Goal: Task Accomplishment & Management: Complete application form

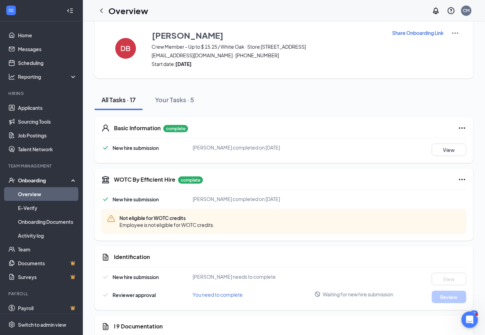
scroll to position [5, 0]
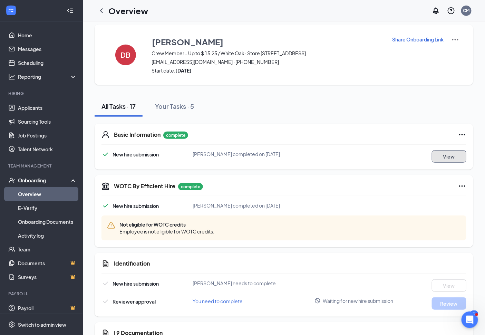
click at [438, 156] on button "View" at bounding box center [449, 156] width 35 height 12
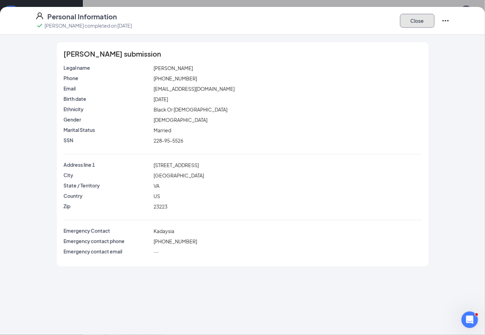
click at [413, 24] on button "Close" at bounding box center [417, 21] width 35 height 14
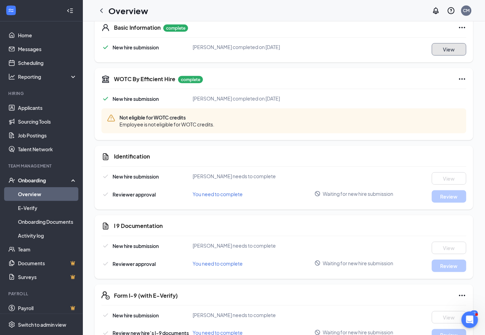
scroll to position [0, 0]
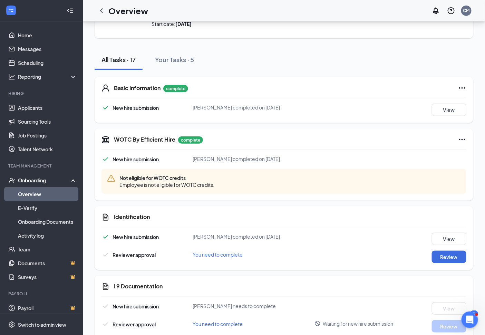
scroll to position [5, 0]
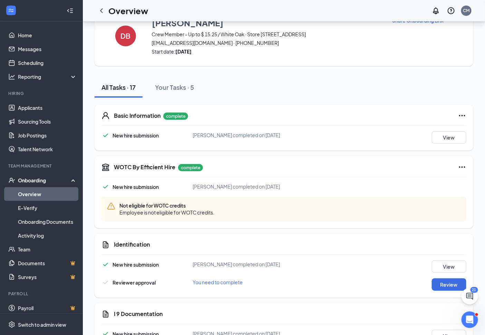
scroll to position [5, 0]
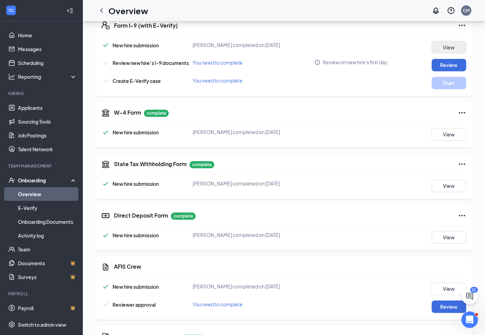
scroll to position [85, 0]
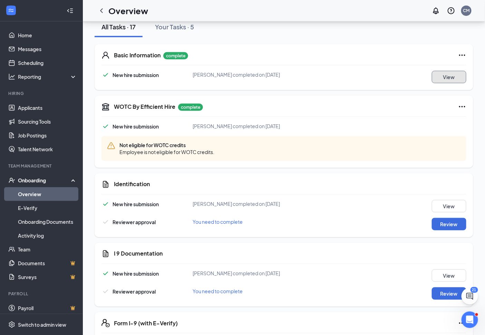
click at [455, 77] on button "View" at bounding box center [449, 77] width 35 height 12
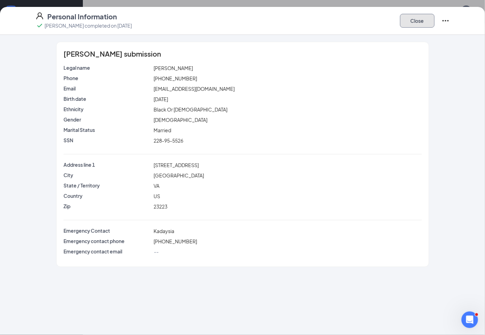
click at [417, 18] on button "Close" at bounding box center [417, 21] width 35 height 14
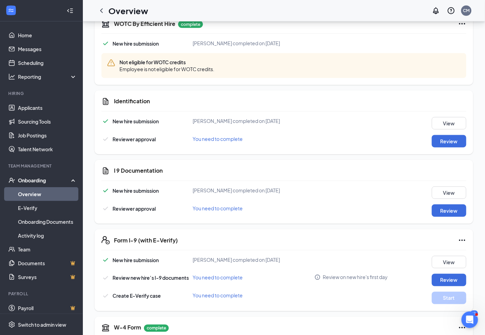
scroll to position [161, 0]
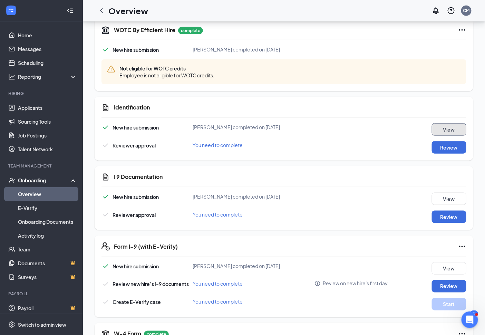
click at [456, 127] on button "View" at bounding box center [449, 129] width 35 height 12
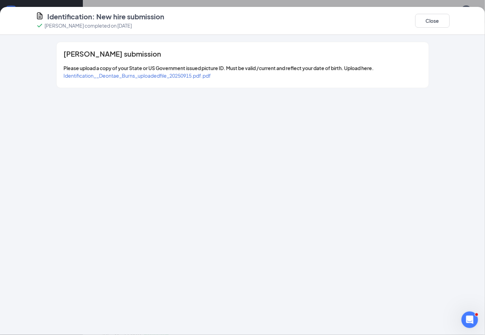
click at [105, 74] on span "Identification__Deontae_Burns_uploadedfile_20250915.pdf.pdf" at bounding box center [138, 76] width 148 height 6
click at [430, 24] on button "Close" at bounding box center [433, 21] width 35 height 14
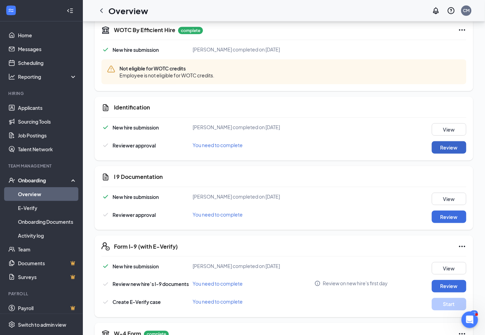
click at [454, 146] on button "Review" at bounding box center [449, 147] width 35 height 12
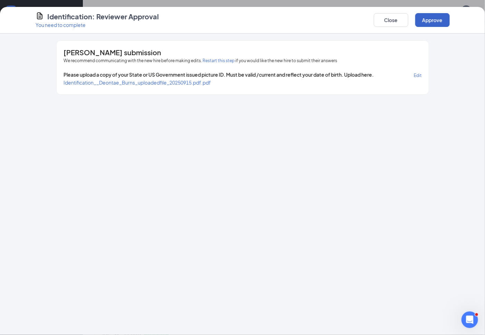
click at [428, 21] on button "Approve" at bounding box center [433, 20] width 35 height 14
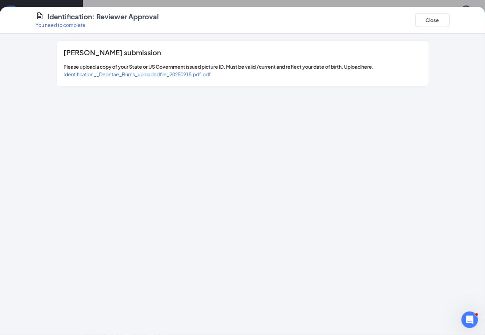
click at [133, 74] on span "Identification__Deontae_Burns_uploadedfile_20250915.pdf.pdf" at bounding box center [138, 74] width 148 height 6
click at [430, 17] on button "Close" at bounding box center [433, 20] width 35 height 14
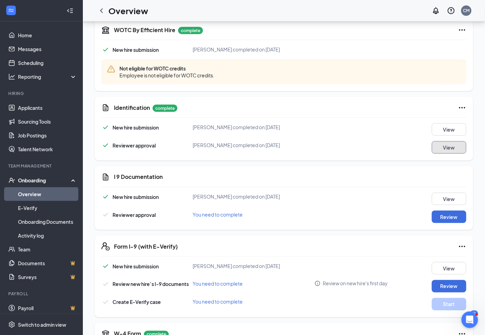
click at [455, 145] on button "View" at bounding box center [449, 147] width 35 height 12
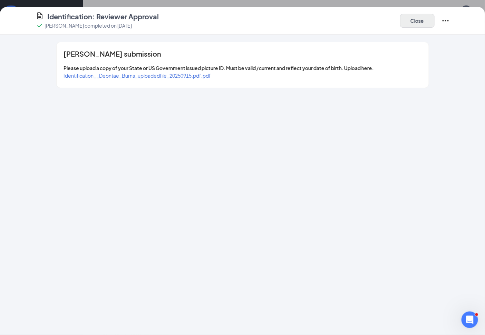
click at [426, 27] on div "Close" at bounding box center [425, 21] width 50 height 18
click at [420, 22] on button "Close" at bounding box center [417, 21] width 35 height 14
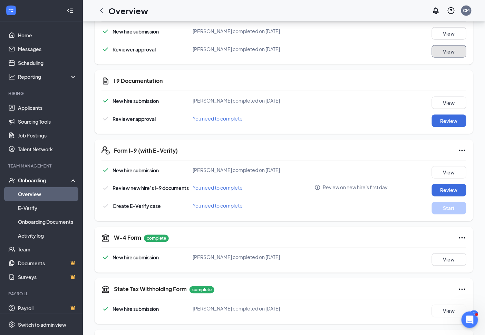
scroll to position [277, 0]
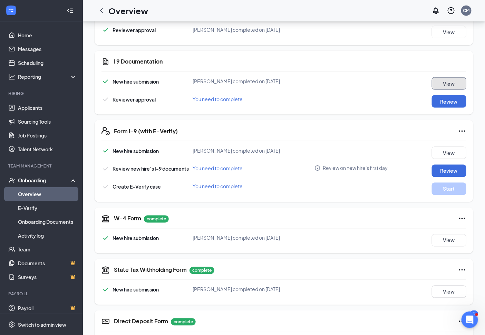
click at [448, 85] on button "View" at bounding box center [449, 83] width 35 height 12
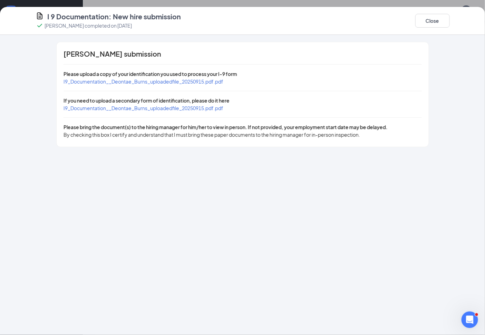
click at [160, 79] on span "I9_Documentation__Deontae_Burns_uploadedfile_20250915.pdf.pdf" at bounding box center [144, 81] width 160 height 6
click at [218, 105] on span "I9_Documentation__Deontae_Burns_uploadedfile_20250915.pdf.pdf" at bounding box center [144, 108] width 160 height 6
click at [431, 22] on button "Close" at bounding box center [433, 21] width 35 height 14
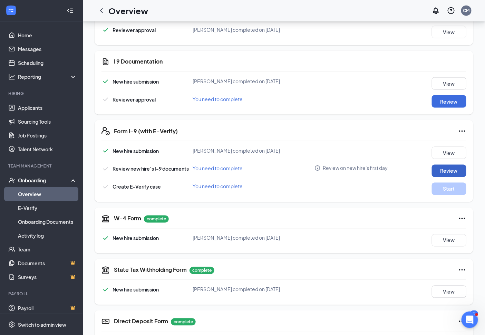
click at [462, 170] on button "Review" at bounding box center [449, 171] width 35 height 12
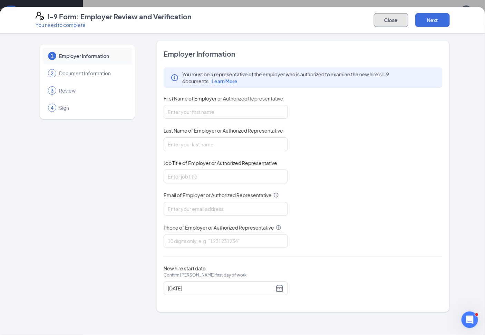
click at [402, 22] on button "Close" at bounding box center [391, 20] width 35 height 14
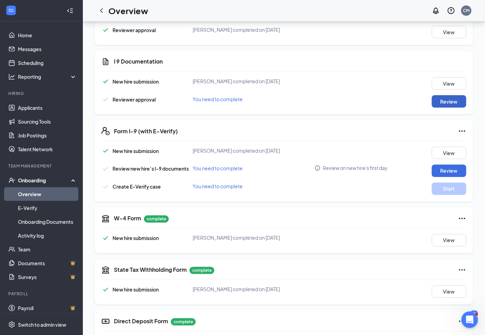
click at [460, 101] on button "Review" at bounding box center [449, 101] width 35 height 12
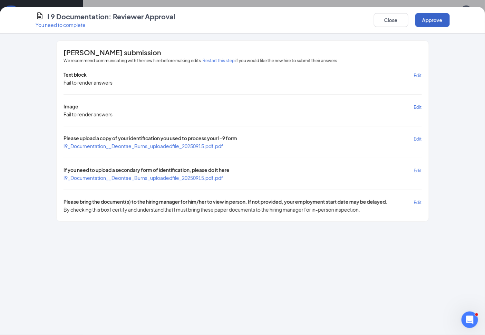
click at [439, 19] on button "Approve" at bounding box center [433, 20] width 35 height 14
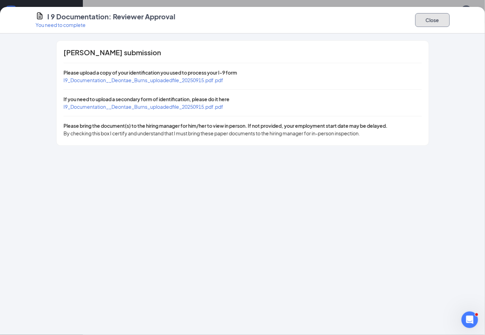
drag, startPoint x: 436, startPoint y: 21, endPoint x: 437, endPoint y: 32, distance: 10.7
click at [436, 22] on button "Close" at bounding box center [433, 20] width 35 height 14
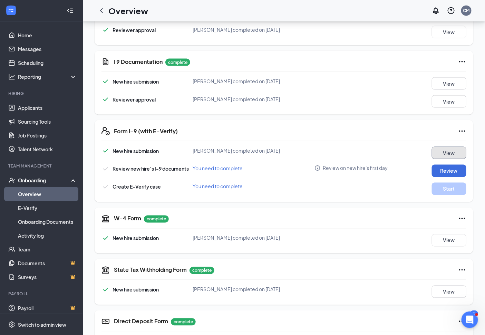
click at [455, 149] on button "View" at bounding box center [449, 153] width 35 height 12
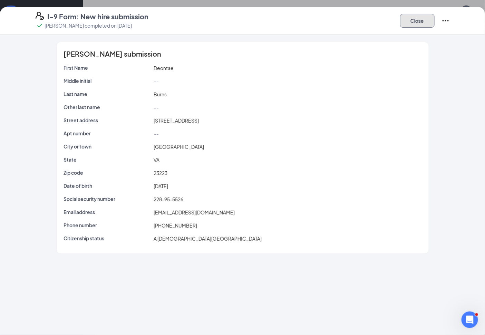
click at [426, 23] on button "Close" at bounding box center [417, 21] width 35 height 14
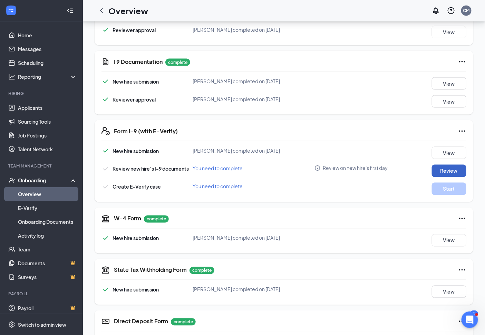
click at [459, 171] on button "Review" at bounding box center [449, 171] width 35 height 12
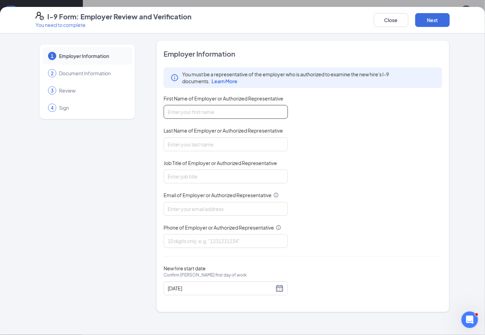
click at [265, 112] on input "First Name of Employer or Authorized Representative" at bounding box center [226, 112] width 124 height 14
type input "corey"
click at [228, 143] on input "Last Name of Employer or Authorized Representative" at bounding box center [226, 144] width 124 height 14
type input "Maraffi"
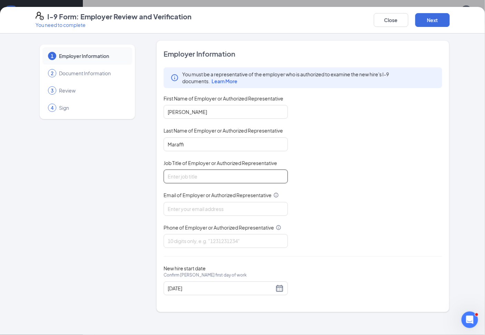
click at [218, 174] on input "Job Title of Employer or Authorized Representative" at bounding box center [226, 177] width 124 height 14
type input "General Manager"
click at [219, 212] on input "Email of Employer or Authorized Representative" at bounding box center [226, 209] width 124 height 14
type input "Ri140@pjunited.com"
click at [224, 240] on input "Phone of Employer or Authorized Representative" at bounding box center [226, 241] width 124 height 14
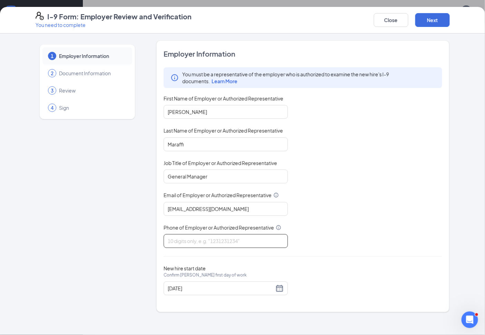
type input "8042405340"
click at [435, 16] on button "Next" at bounding box center [433, 20] width 35 height 14
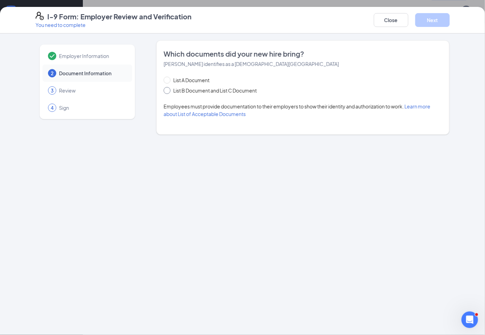
click at [171, 88] on span "List B Document and List C Document" at bounding box center [215, 91] width 89 height 8
click at [169, 88] on input "List B Document and List C Document" at bounding box center [166, 89] width 5 height 5
radio input "true"
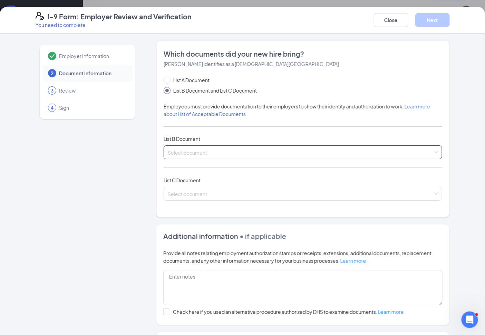
click at [234, 152] on input "search" at bounding box center [301, 151] width 266 height 10
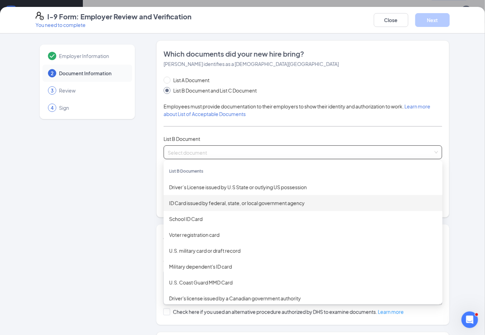
click at [244, 202] on div "ID Card issued by federal, state, or local government agency" at bounding box center [303, 203] width 268 height 8
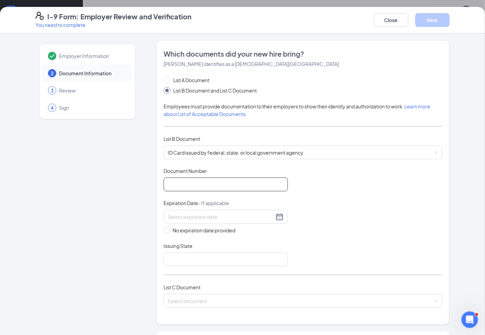
click at [240, 189] on input "Document Number" at bounding box center [226, 185] width 124 height 14
click at [190, 186] on input "Document Number" at bounding box center [226, 185] width 124 height 14
type input "A67160030"
click at [281, 215] on div at bounding box center [226, 217] width 116 height 8
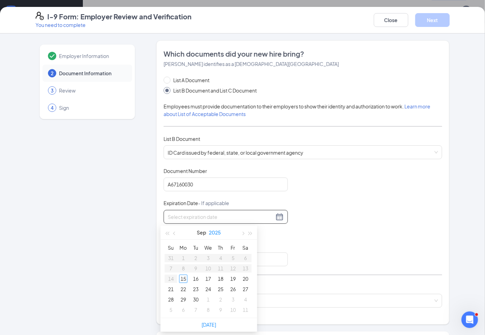
click at [212, 232] on button "2025" at bounding box center [215, 233] width 12 height 14
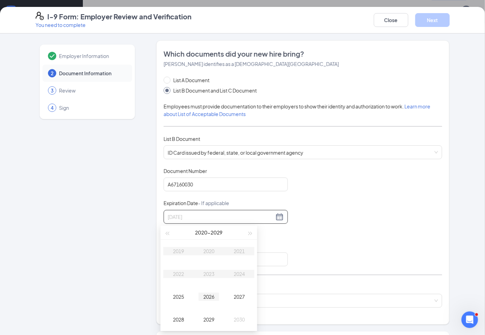
click at [210, 296] on div "2026" at bounding box center [209, 297] width 21 height 8
type input "09/03/2026"
click at [201, 231] on button "Sep" at bounding box center [201, 233] width 9 height 14
type input "01/15/2026"
click at [182, 248] on div "Jan" at bounding box center [178, 251] width 21 height 8
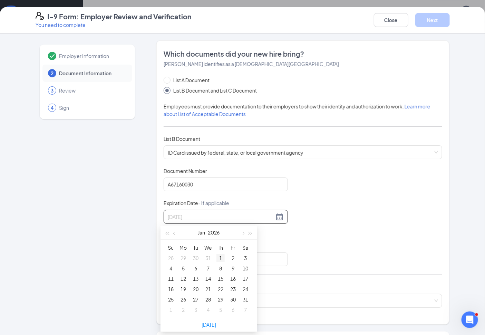
type input "01/01/2026"
click at [220, 256] on div "1" at bounding box center [221, 258] width 8 height 8
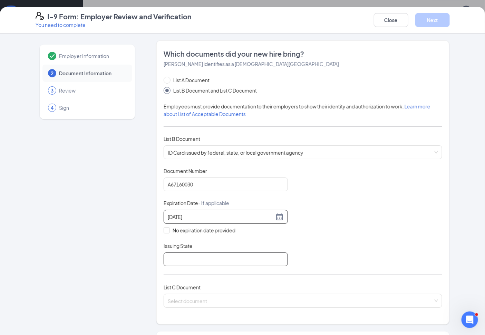
click at [222, 262] on input "Issuing State" at bounding box center [226, 260] width 124 height 14
type input "Virginia"
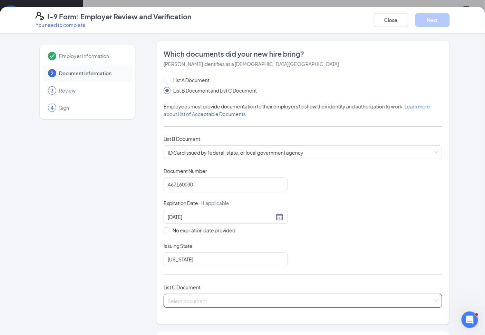
click at [230, 297] on input "search" at bounding box center [301, 299] width 266 height 10
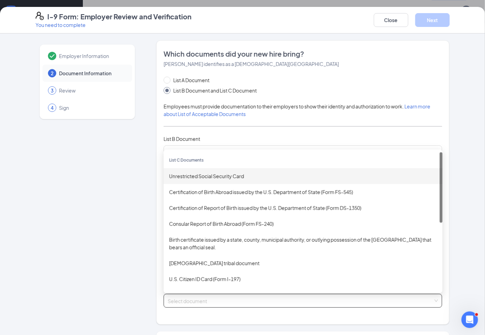
click at [228, 177] on div "Unrestricted Social Security Card" at bounding box center [303, 176] width 268 height 8
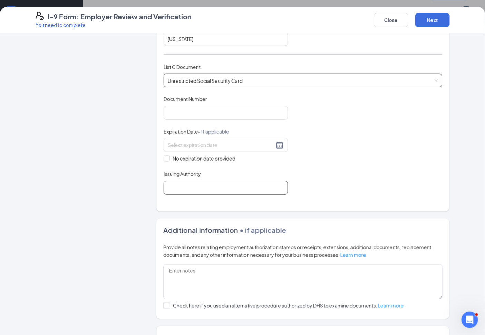
scroll to position [230, 0]
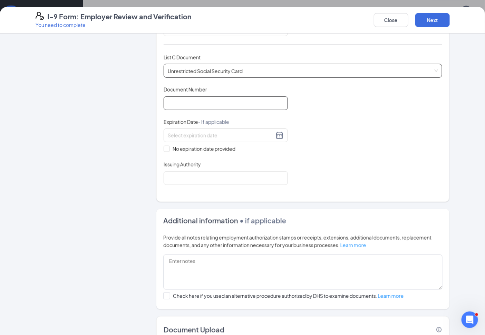
click at [198, 108] on input "Document Number" at bounding box center [226, 103] width 124 height 14
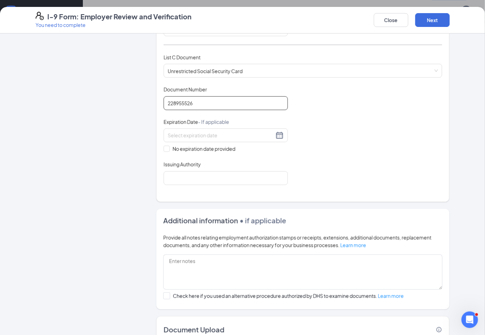
type input "228955526"
click at [164, 147] on input "No expiration date provided" at bounding box center [166, 148] width 5 height 5
checkbox input "true"
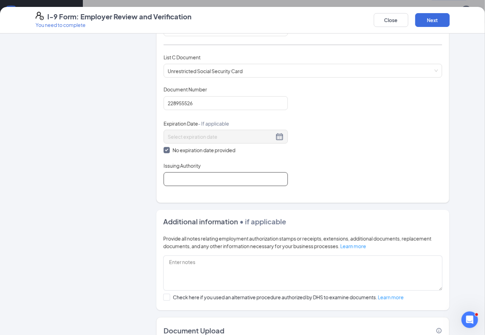
click at [193, 180] on input "Issuing Authority" at bounding box center [226, 179] width 124 height 14
type input "social security"
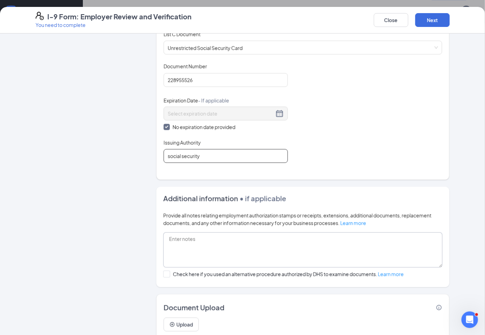
scroll to position [278, 0]
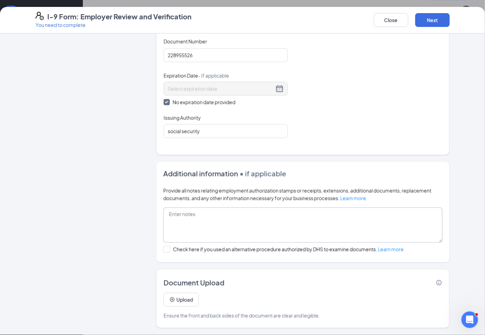
click at [225, 225] on textarea at bounding box center [303, 225] width 280 height 35
type textarea "n/a"
click at [438, 16] on button "Next" at bounding box center [433, 20] width 35 height 14
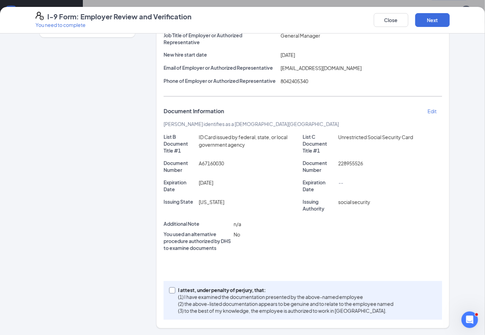
click at [172, 289] on span at bounding box center [172, 290] width 6 height 6
click at [172, 289] on input "I attest, under penalty of perjury, that: (1) I have examined the documentation…" at bounding box center [171, 289] width 5 height 5
checkbox input "true"
click at [436, 16] on button "Next" at bounding box center [433, 20] width 35 height 14
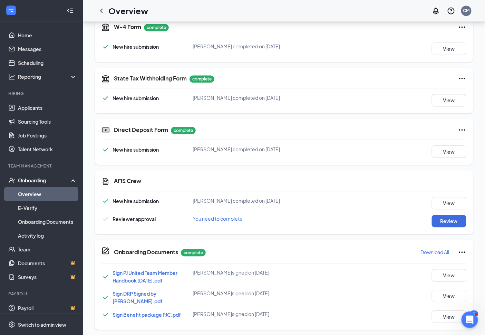
scroll to position [280, 0]
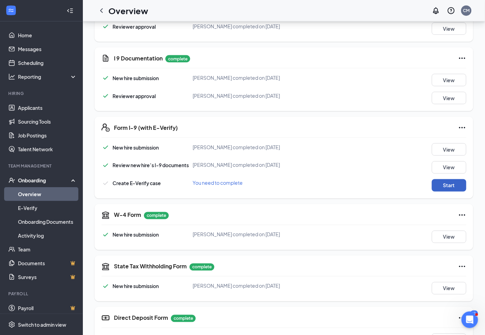
click at [456, 183] on button "Start" at bounding box center [449, 185] width 35 height 12
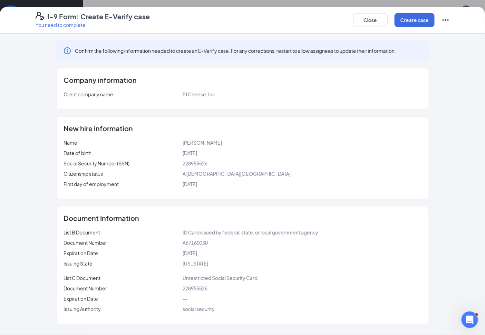
scroll to position [357, 0]
click at [412, 20] on button "Create case" at bounding box center [415, 20] width 40 height 14
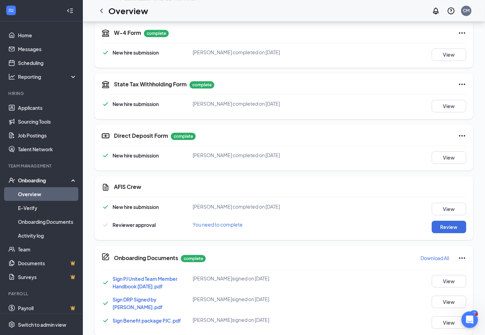
scroll to position [509, 0]
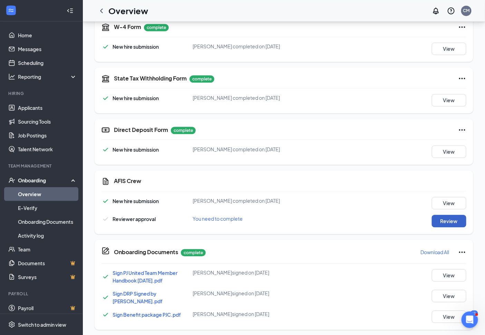
click at [449, 217] on button "Review" at bounding box center [449, 221] width 35 height 12
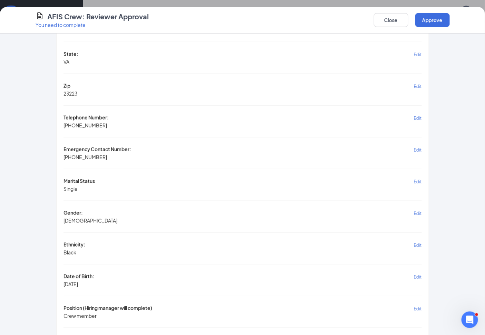
scroll to position [269, 0]
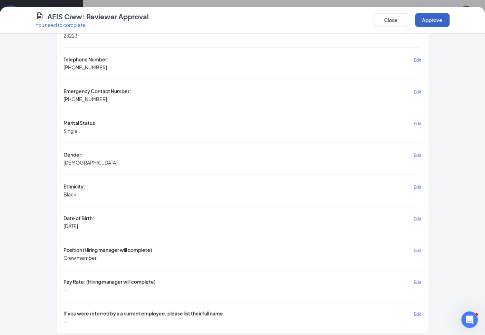
click at [444, 19] on button "Approve" at bounding box center [433, 20] width 35 height 14
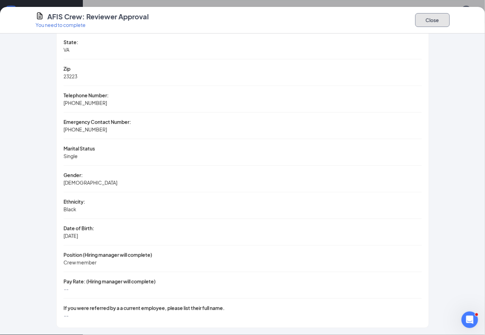
click at [438, 22] on button "Close" at bounding box center [433, 20] width 35 height 14
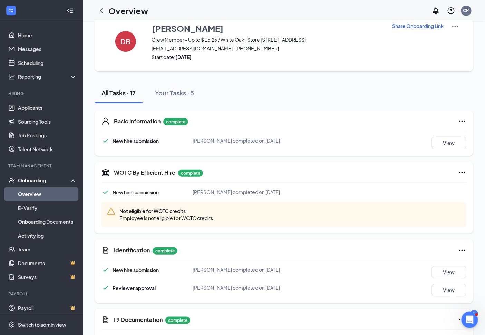
scroll to position [0, 0]
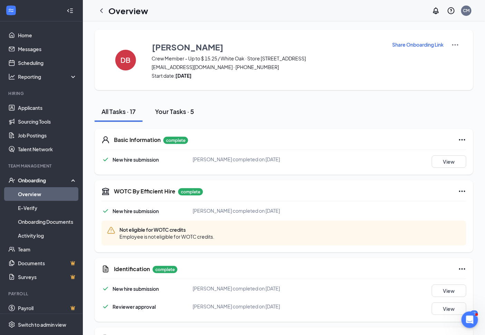
click at [188, 110] on div "Your Tasks · 5" at bounding box center [174, 111] width 39 height 9
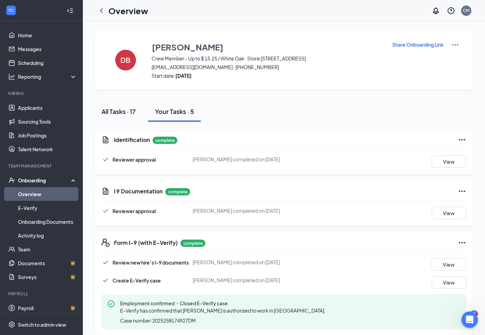
drag, startPoint x: 124, startPoint y: 105, endPoint x: 120, endPoint y: 111, distance: 7.6
click at [124, 102] on button "All Tasks · 17" at bounding box center [119, 111] width 48 height 21
